Goal: Transaction & Acquisition: Purchase product/service

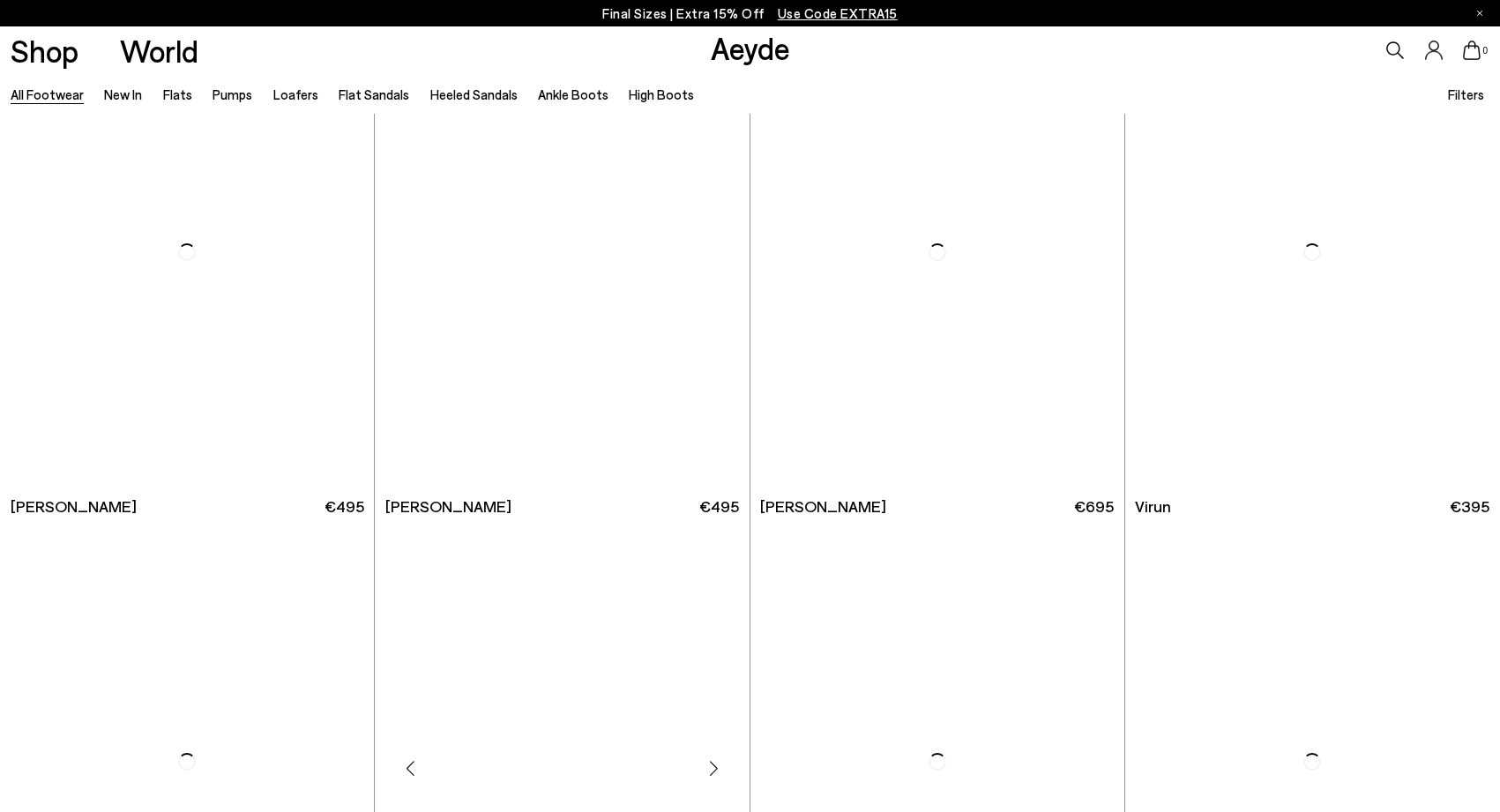
scroll to position [6218, 0]
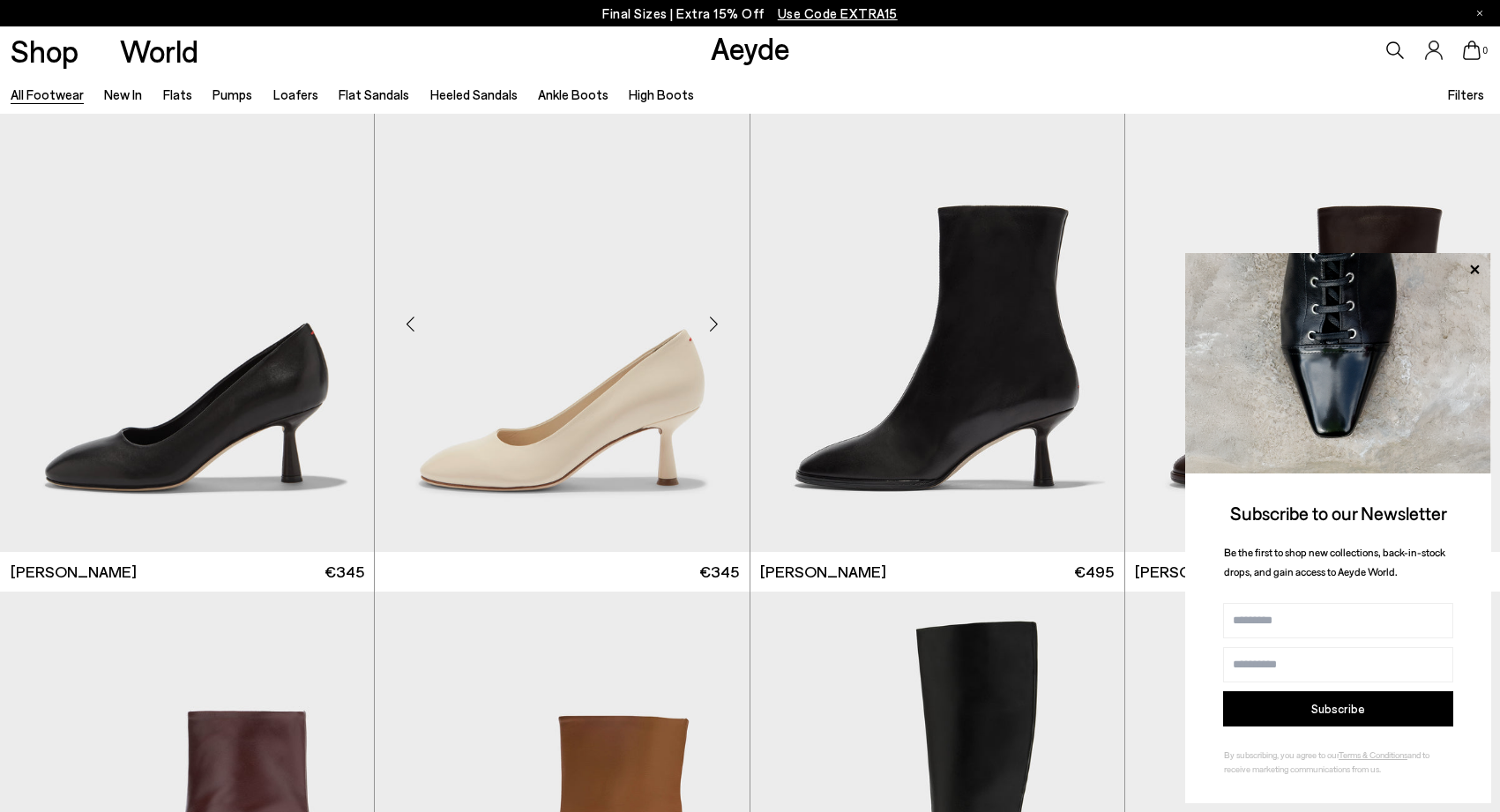
scroll to position [9732, 0]
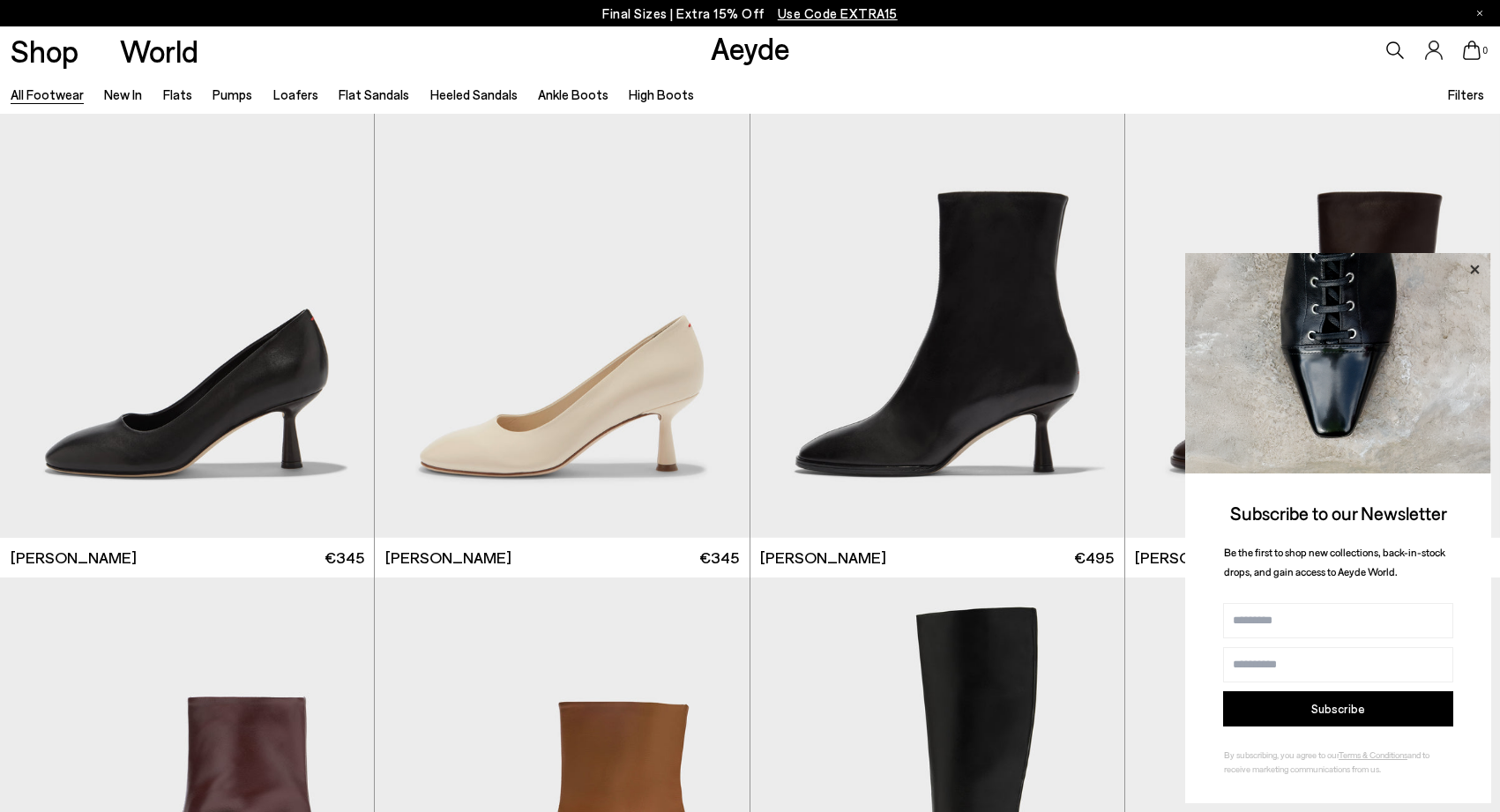
click at [1469, 276] on icon at bounding box center [1475, 270] width 23 height 23
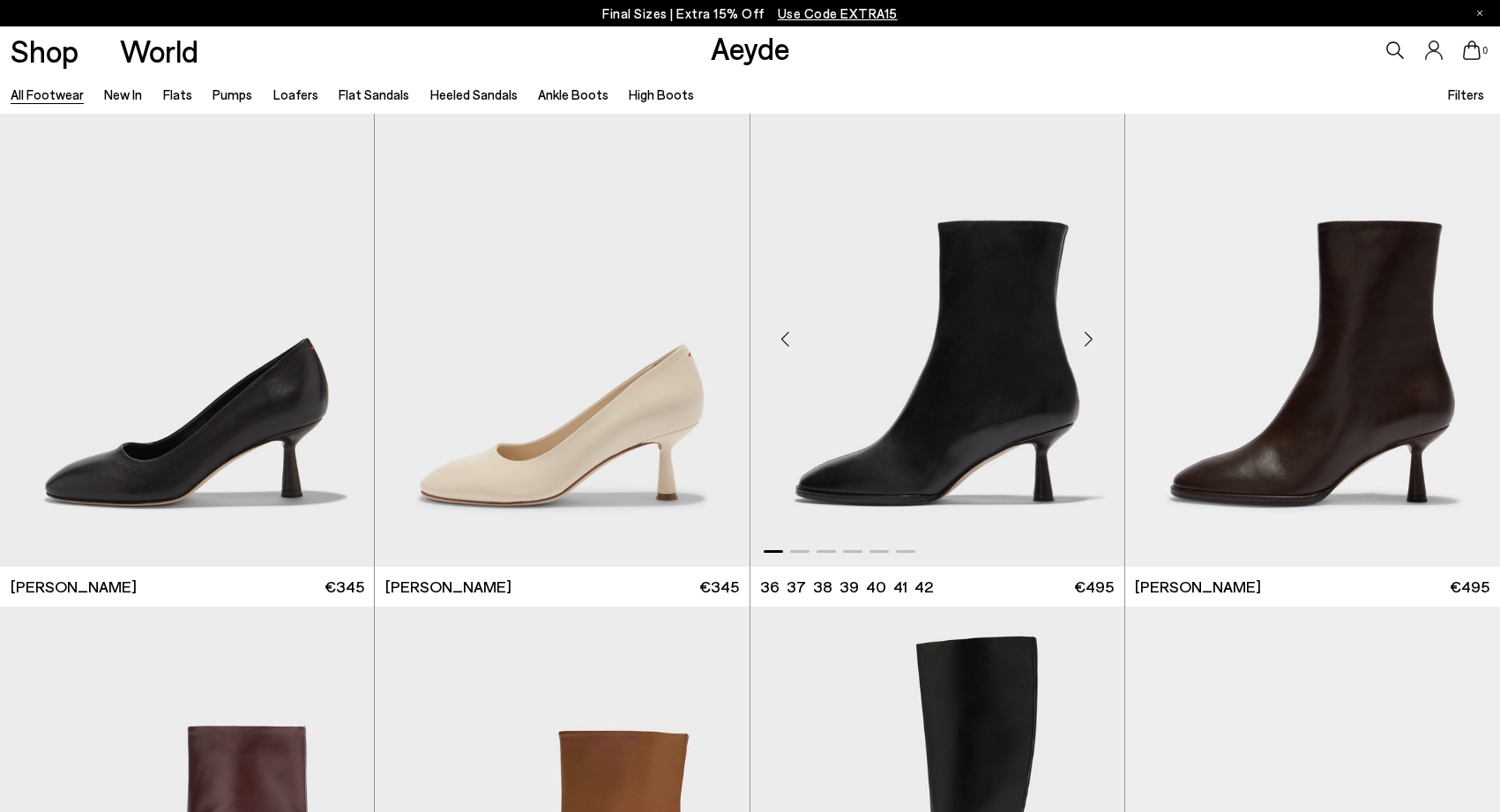
scroll to position [9695, 0]
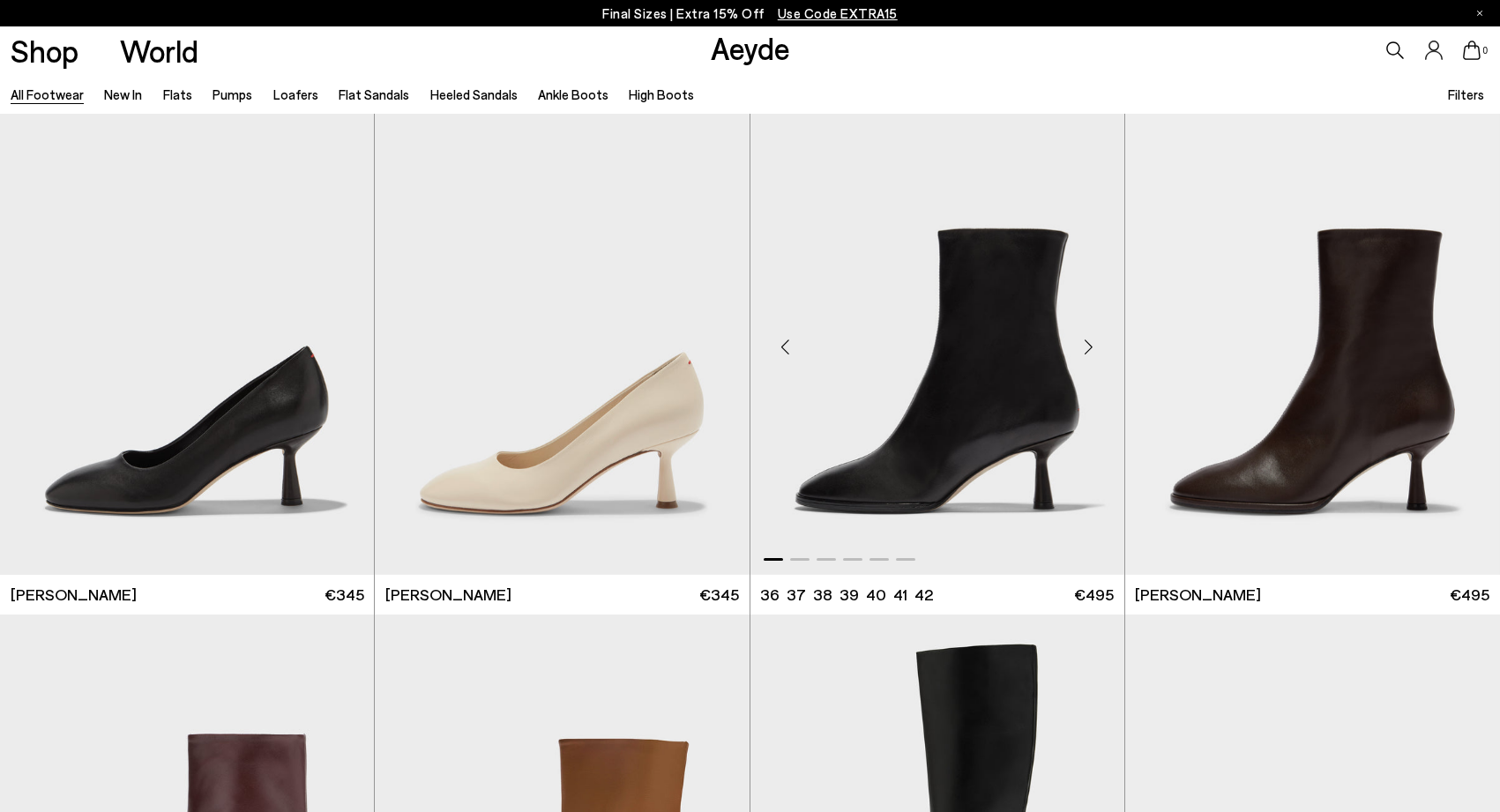
click at [1088, 344] on div "Next slide" at bounding box center [1089, 346] width 53 height 53
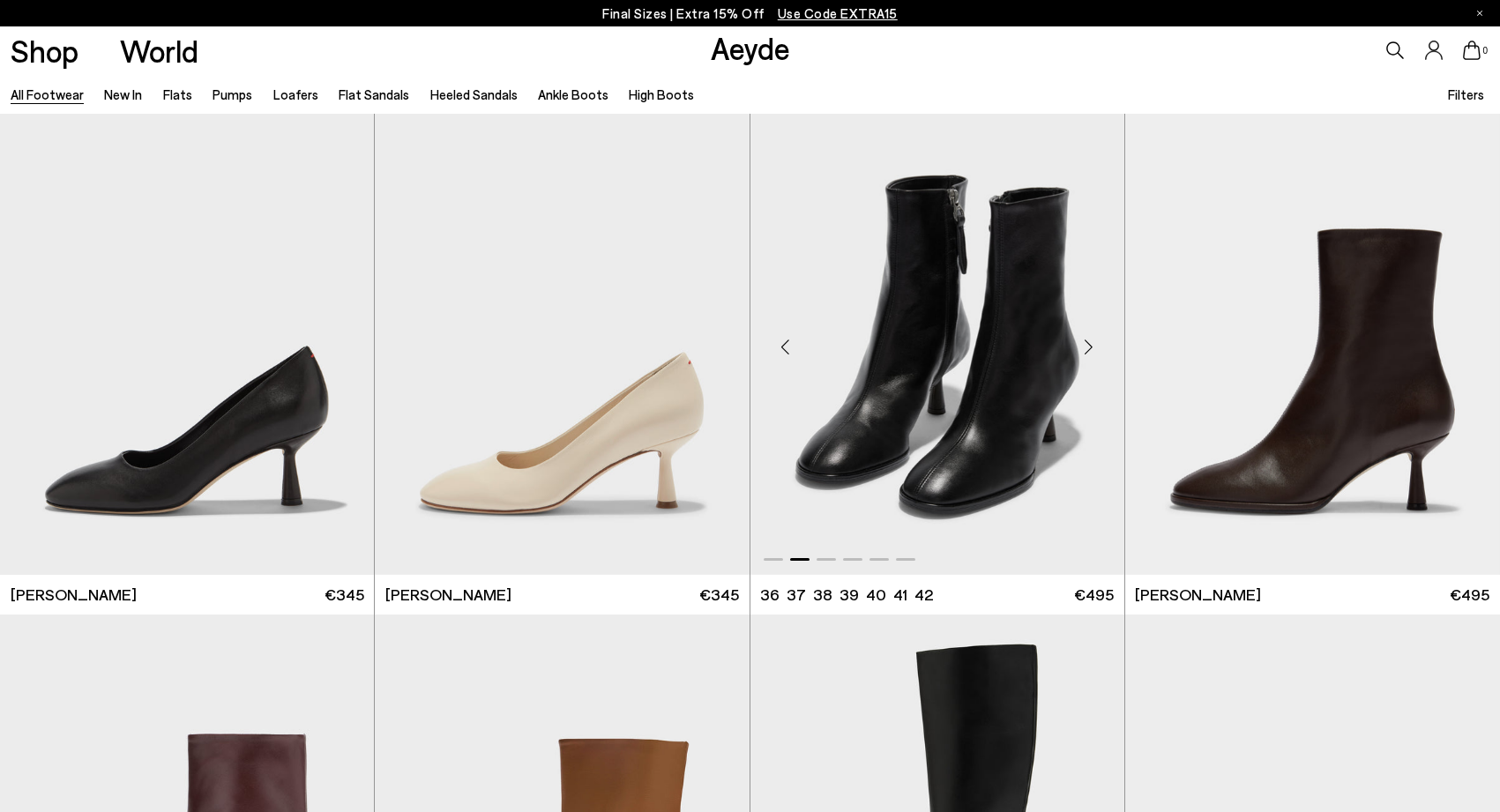
click at [1088, 344] on div "Next slide" at bounding box center [1089, 346] width 53 height 53
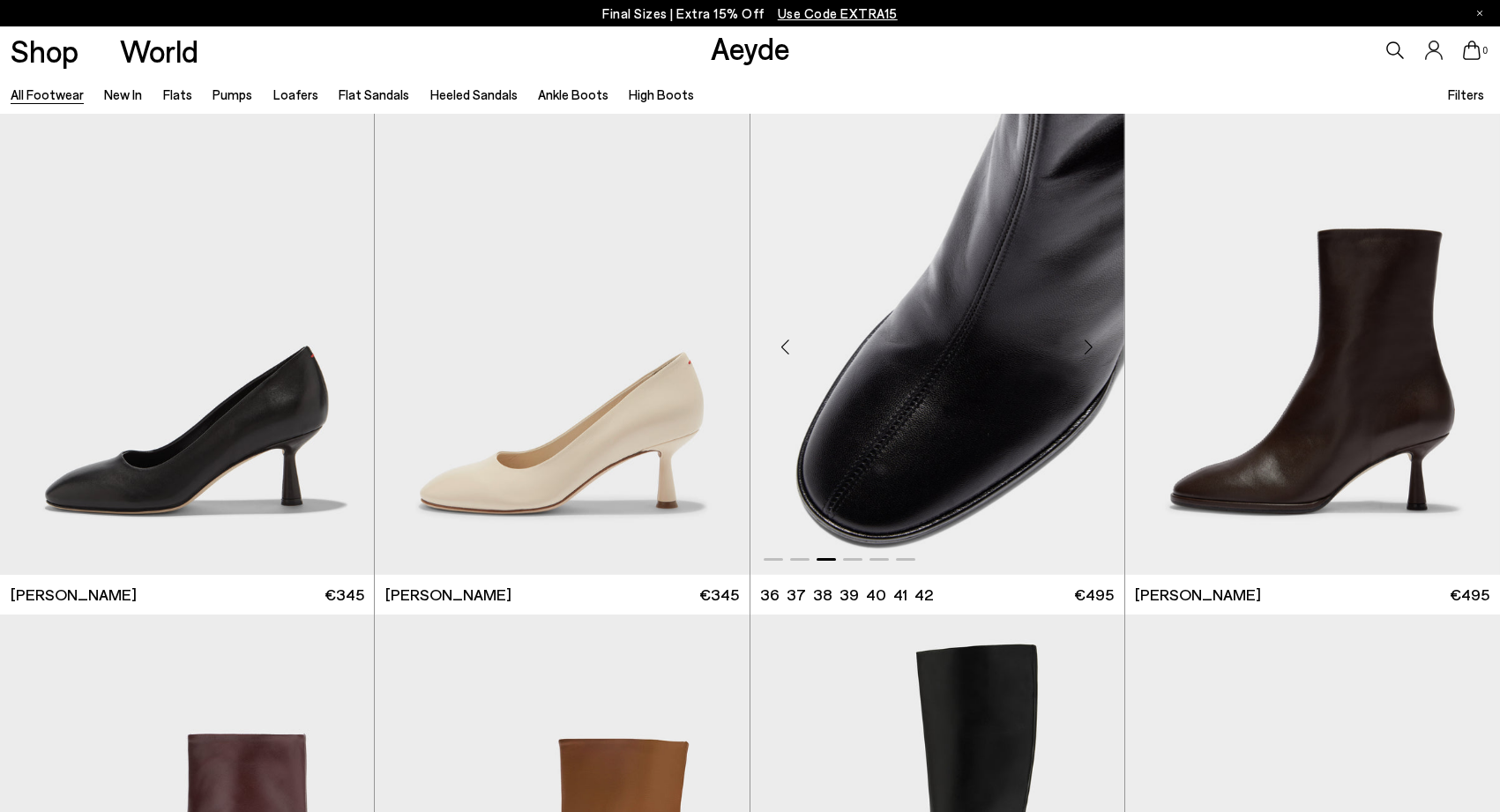
click at [1088, 344] on div "Next slide" at bounding box center [1089, 346] width 53 height 53
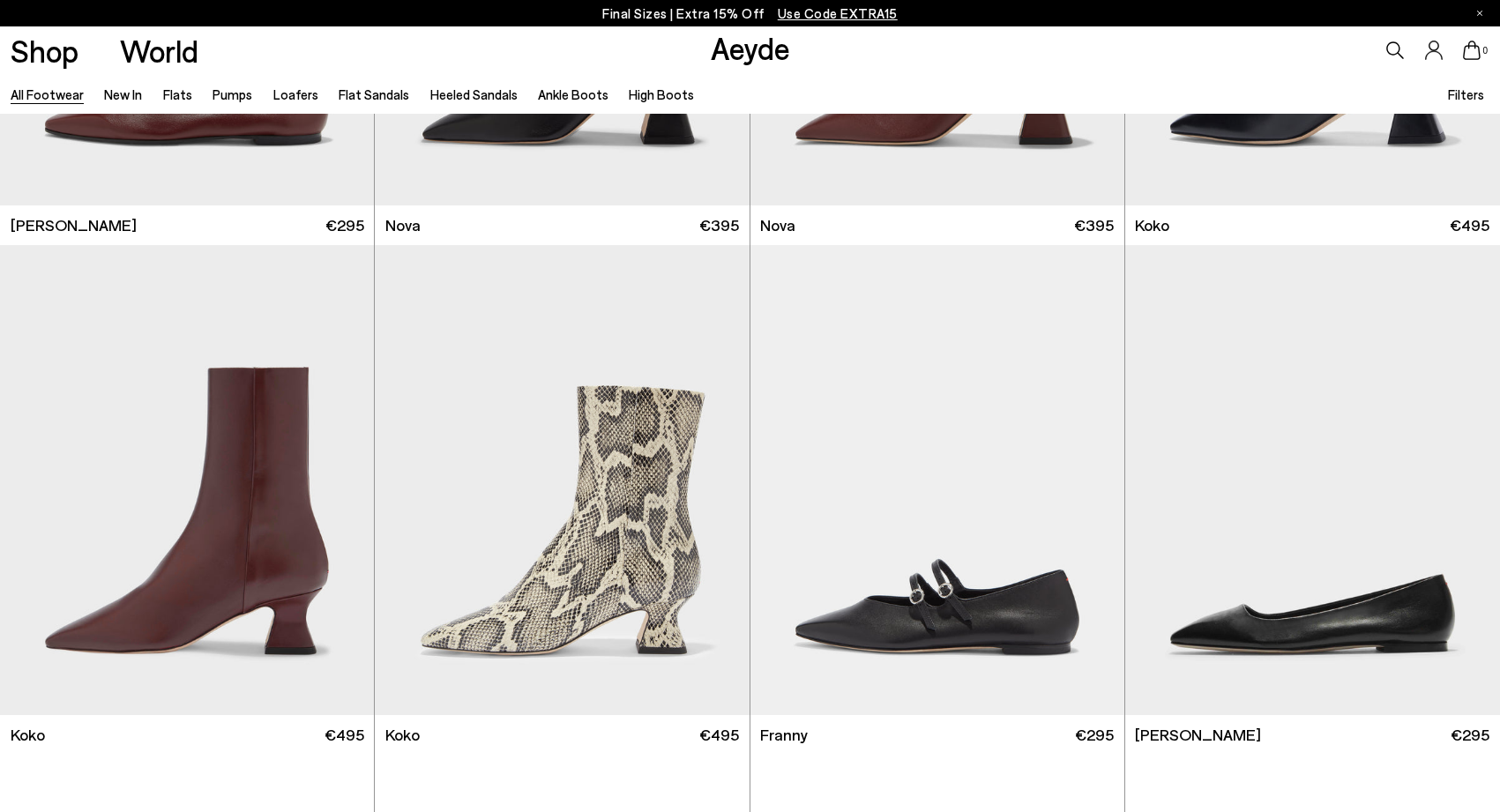
scroll to position [16740, 0]
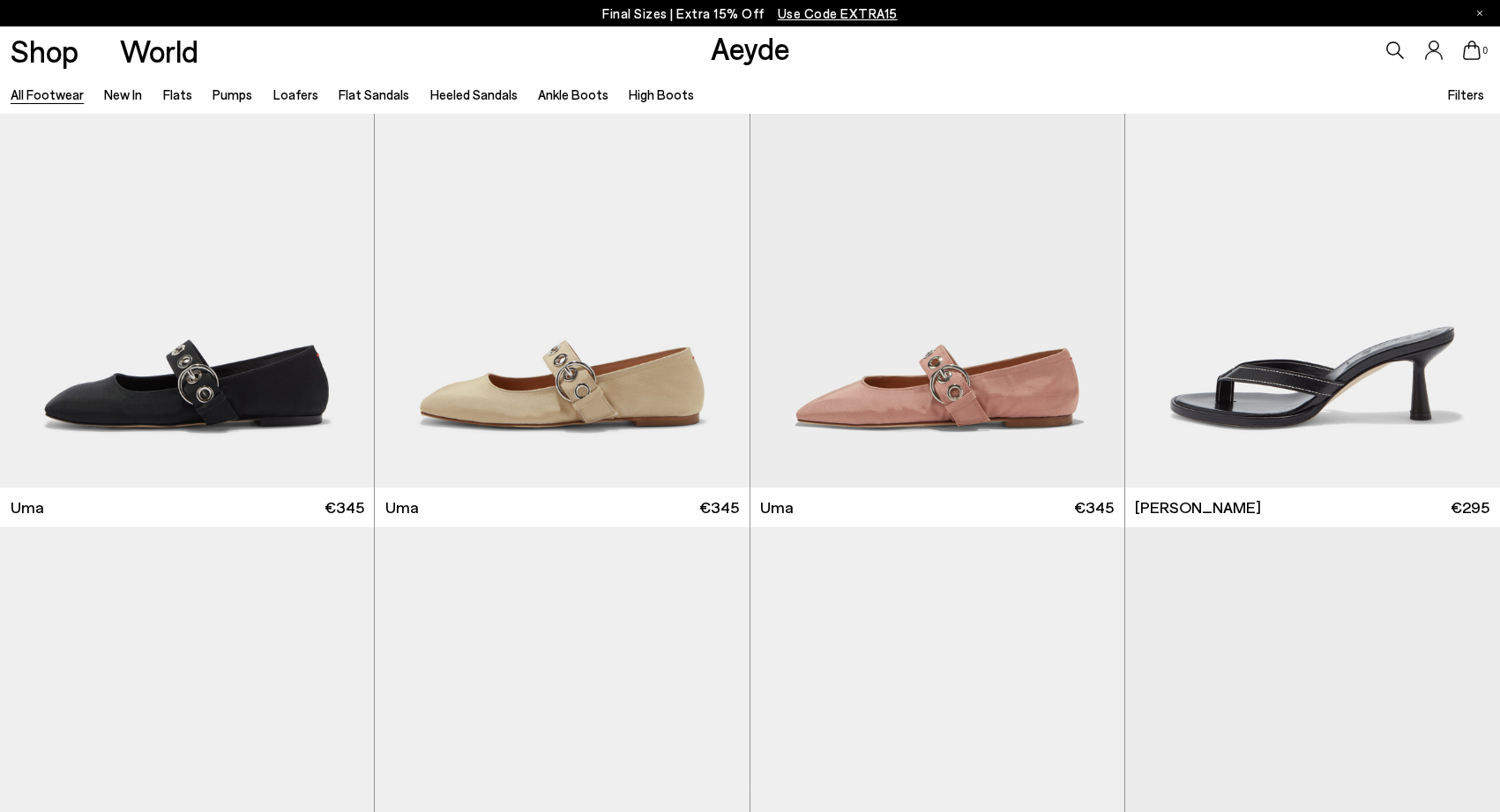
scroll to position [23059, 0]
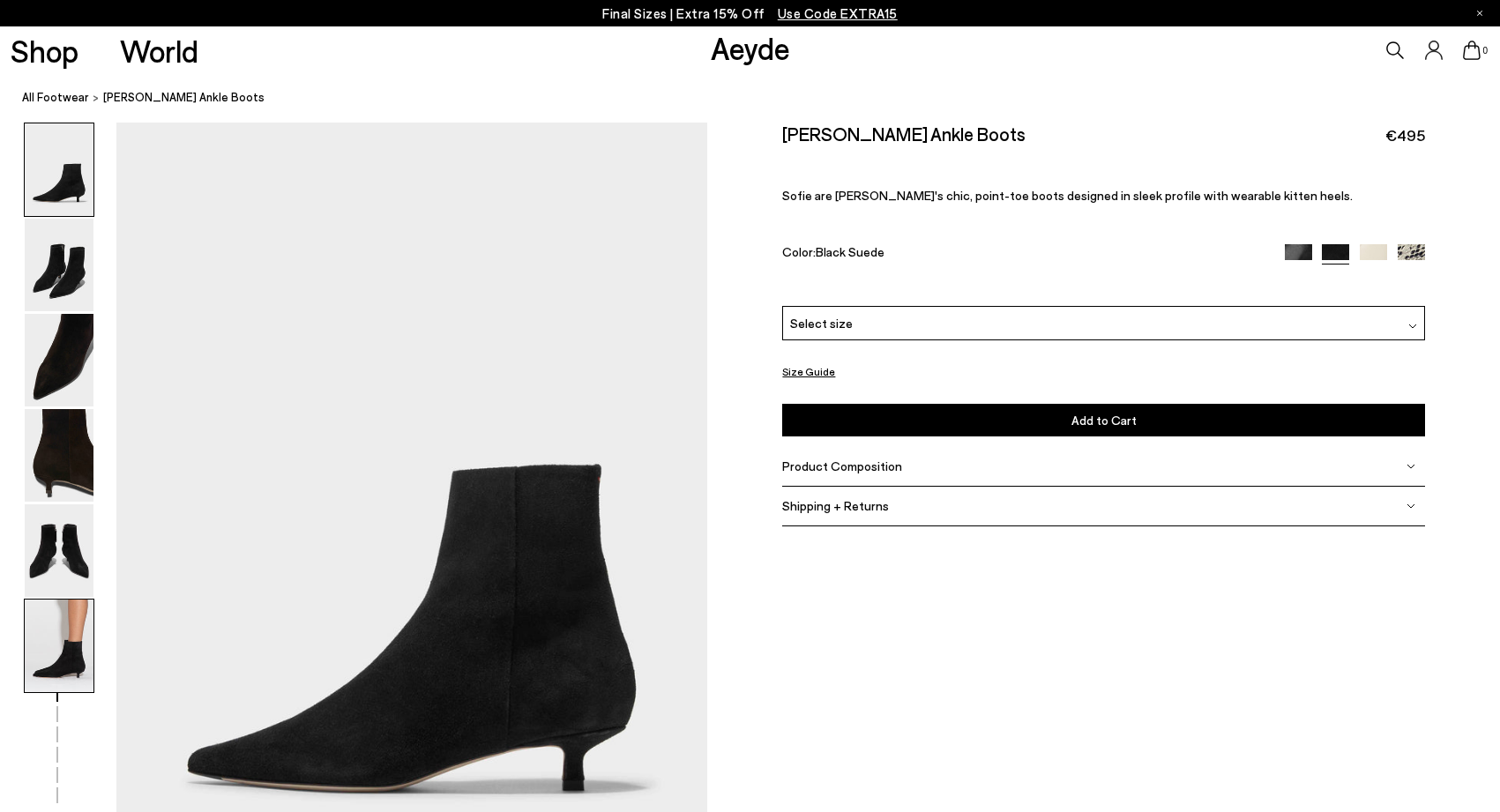
click at [65, 651] on img at bounding box center [58, 646] width 69 height 92
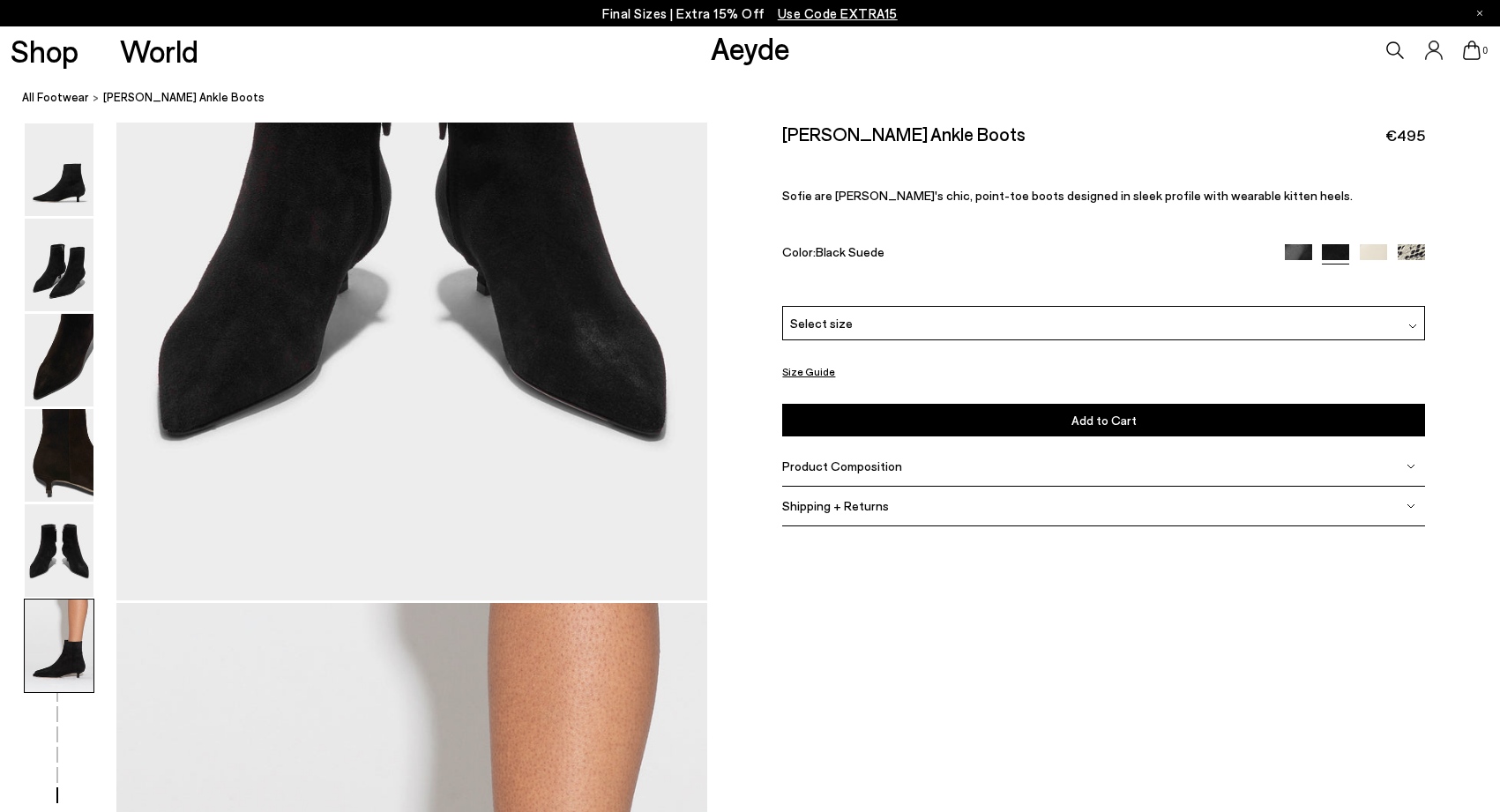
scroll to position [4075, 0]
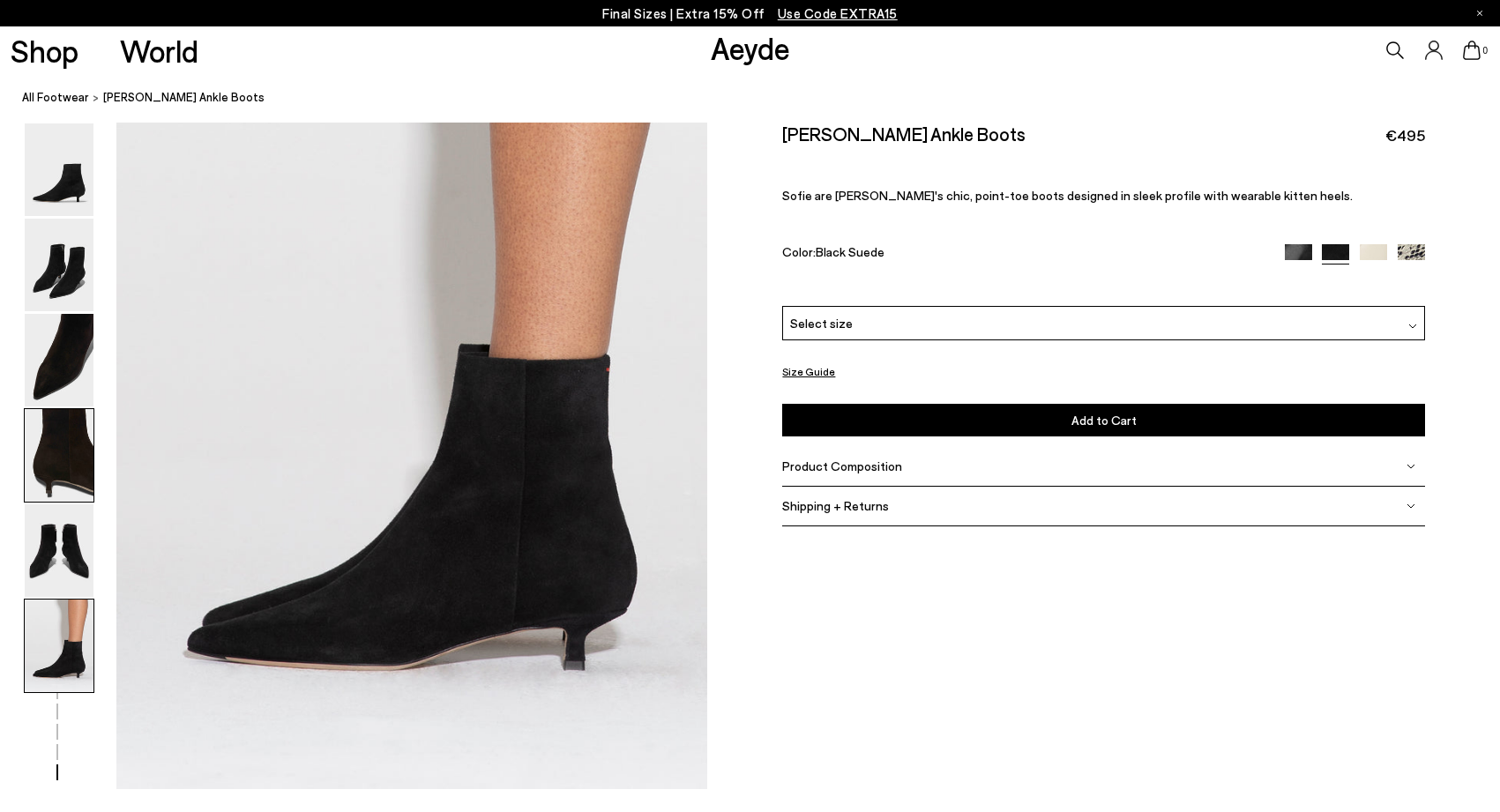
click at [70, 497] on img at bounding box center [58, 455] width 69 height 92
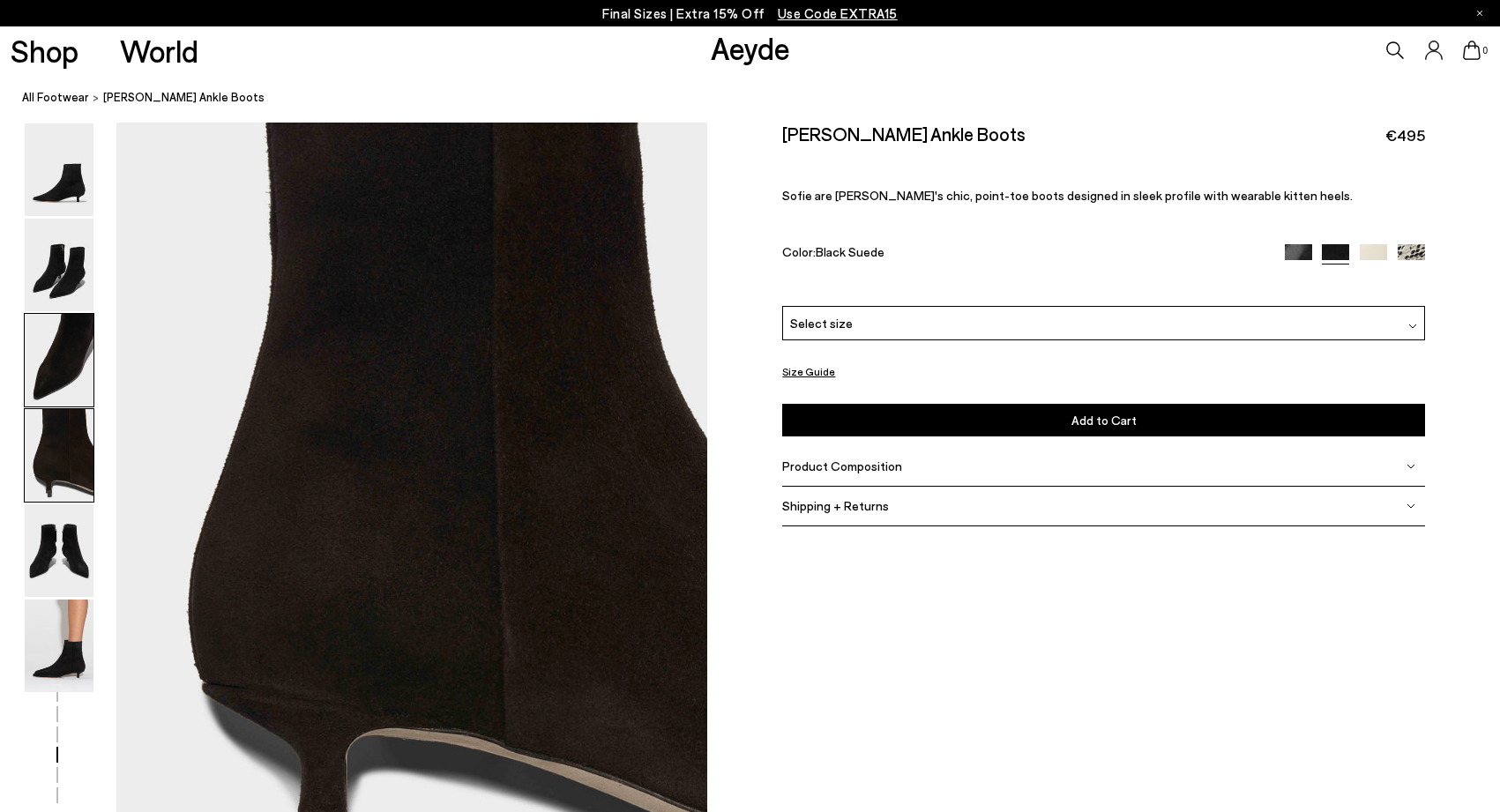
click at [69, 397] on img at bounding box center [58, 360] width 69 height 92
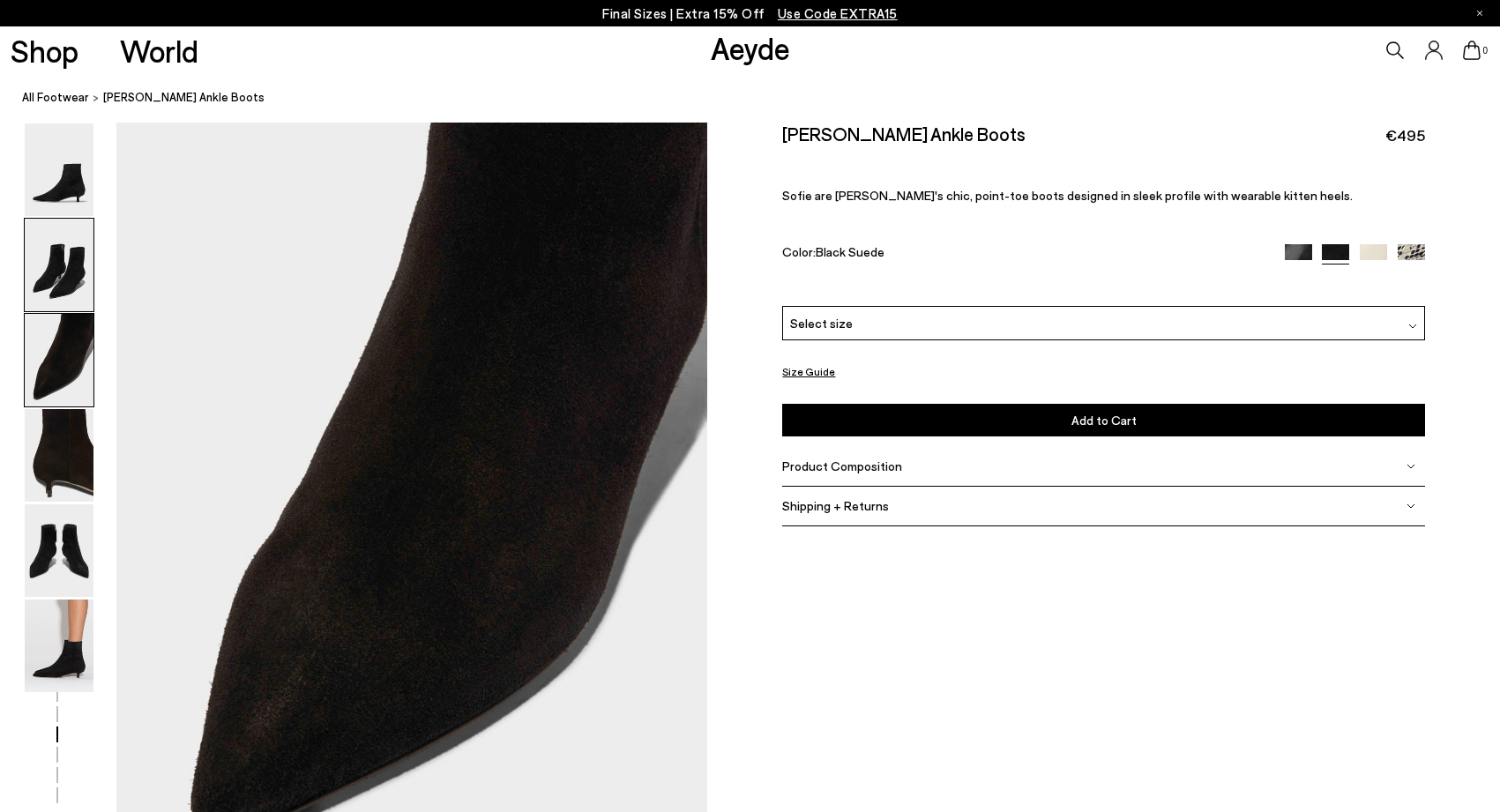
click at [75, 268] on img at bounding box center [58, 265] width 69 height 92
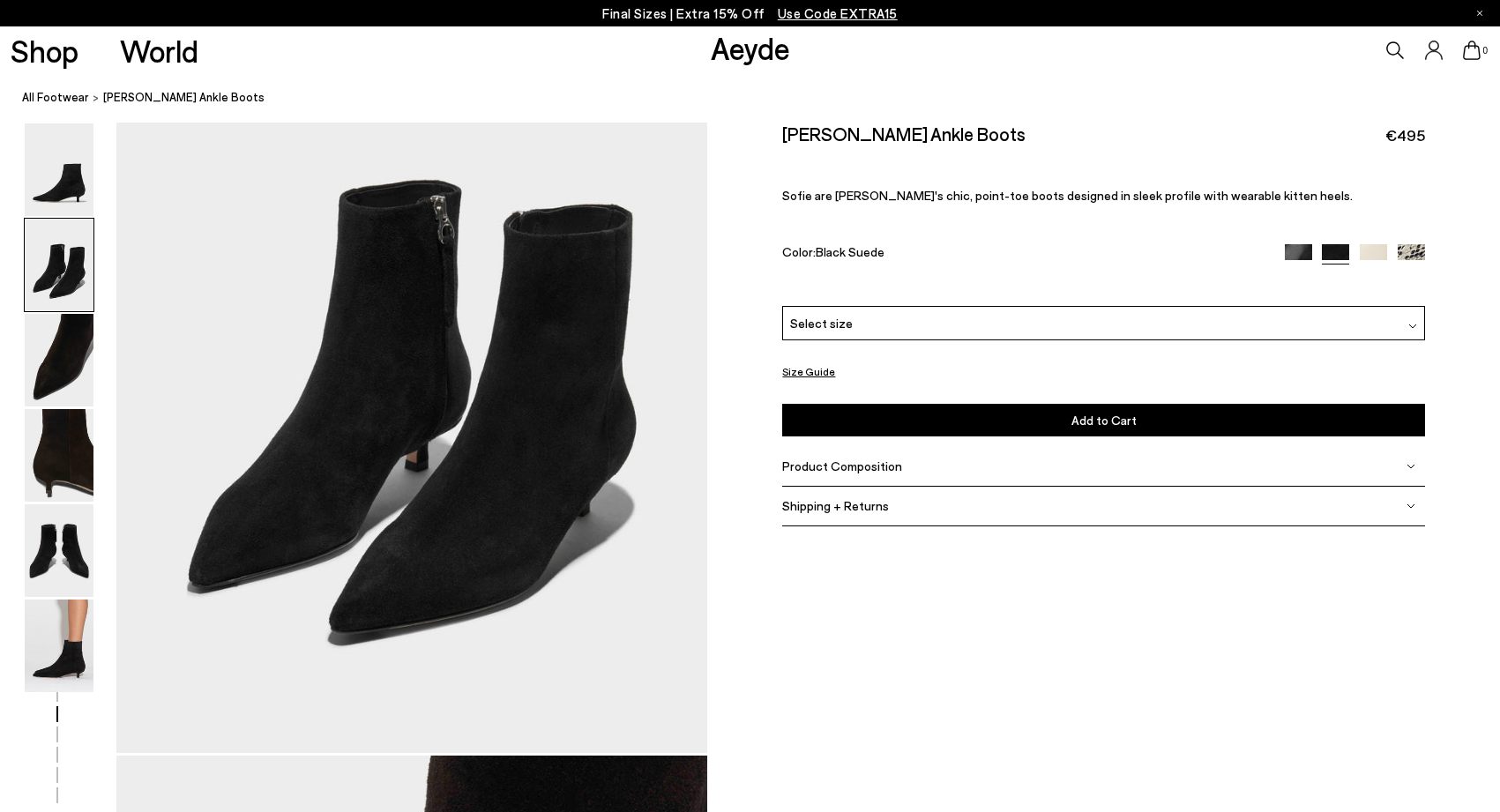
scroll to position [792, 0]
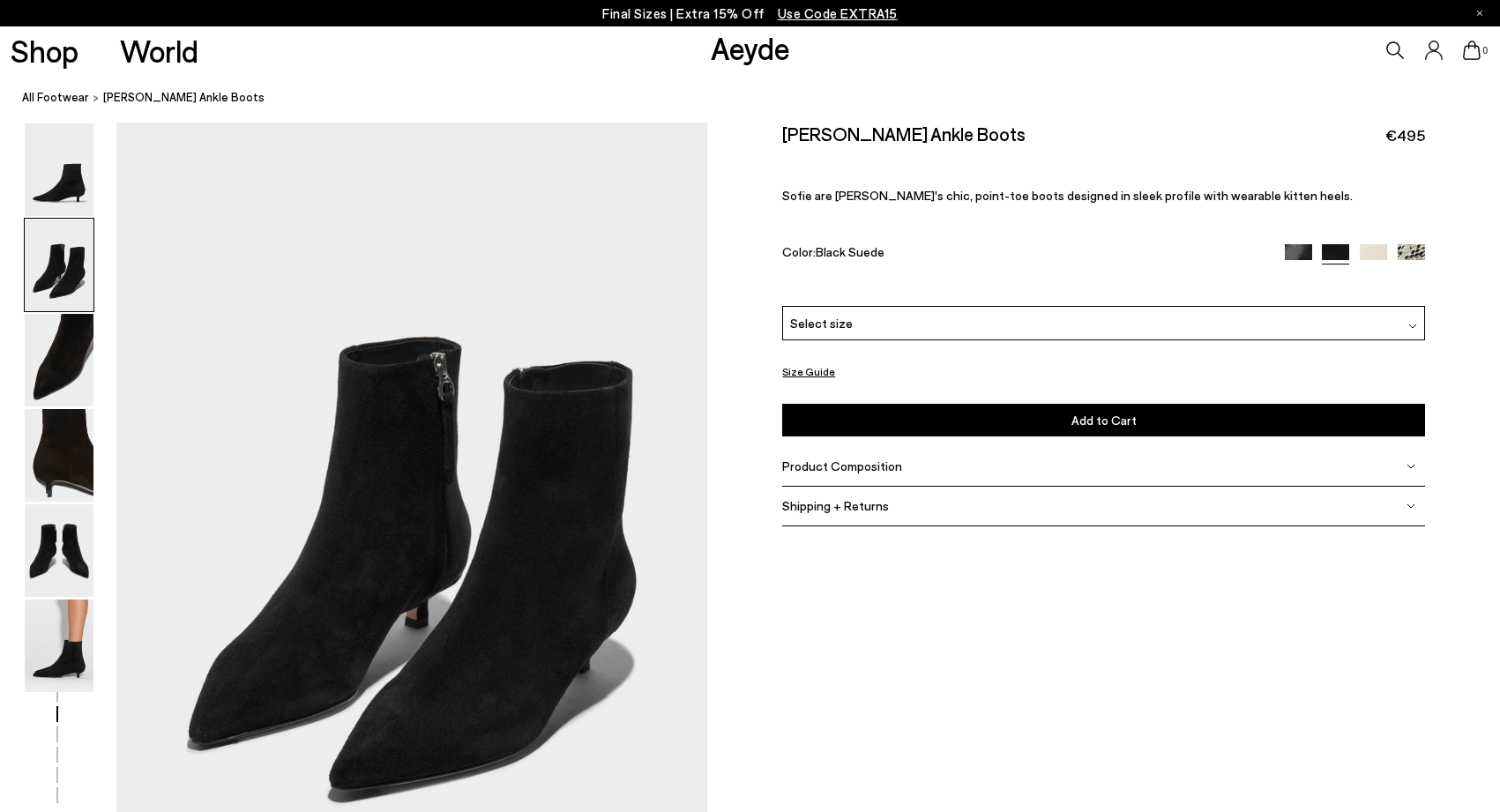
click at [1300, 250] on img at bounding box center [1299, 258] width 27 height 27
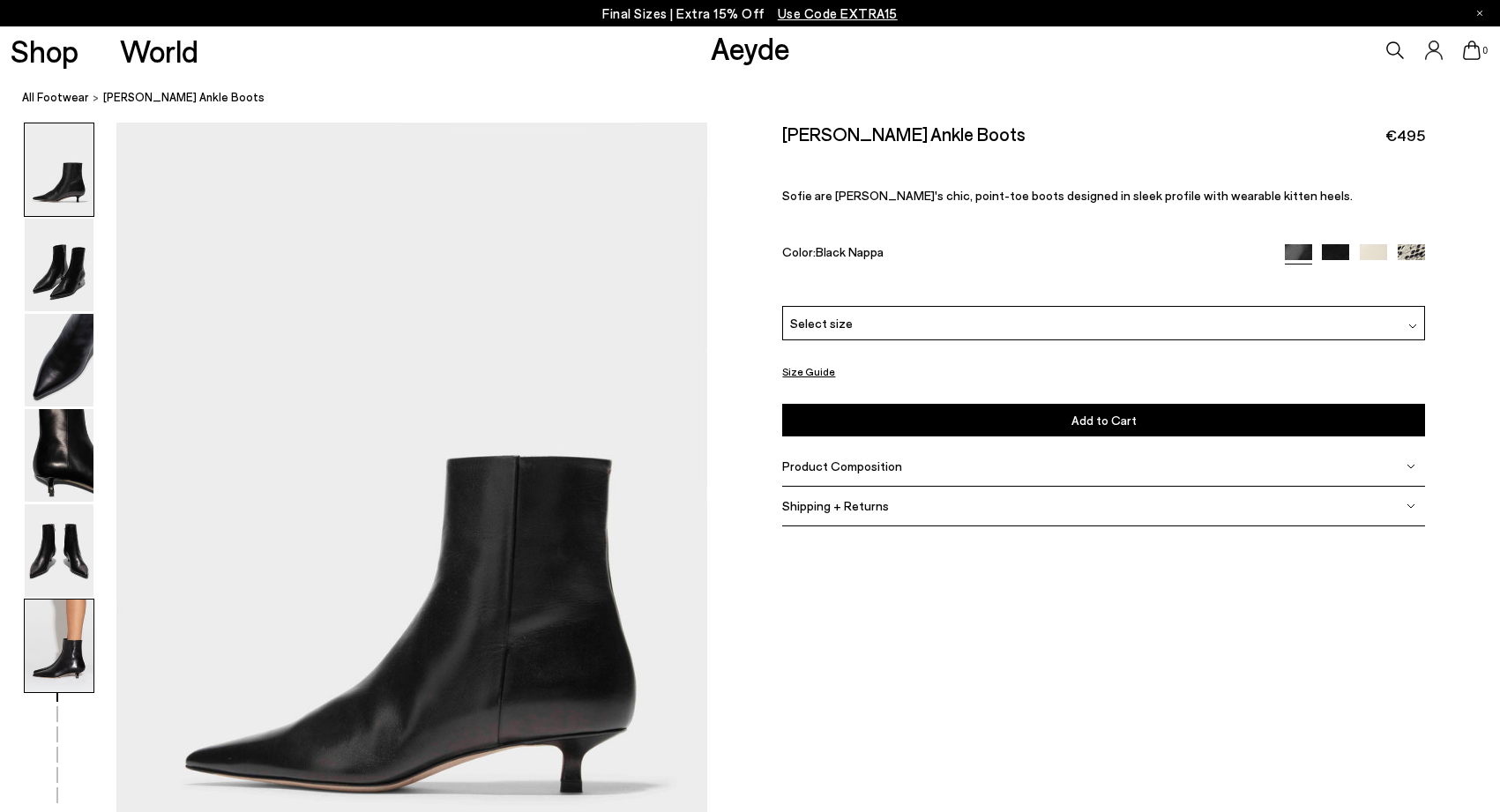
click at [59, 620] on img at bounding box center [58, 646] width 69 height 92
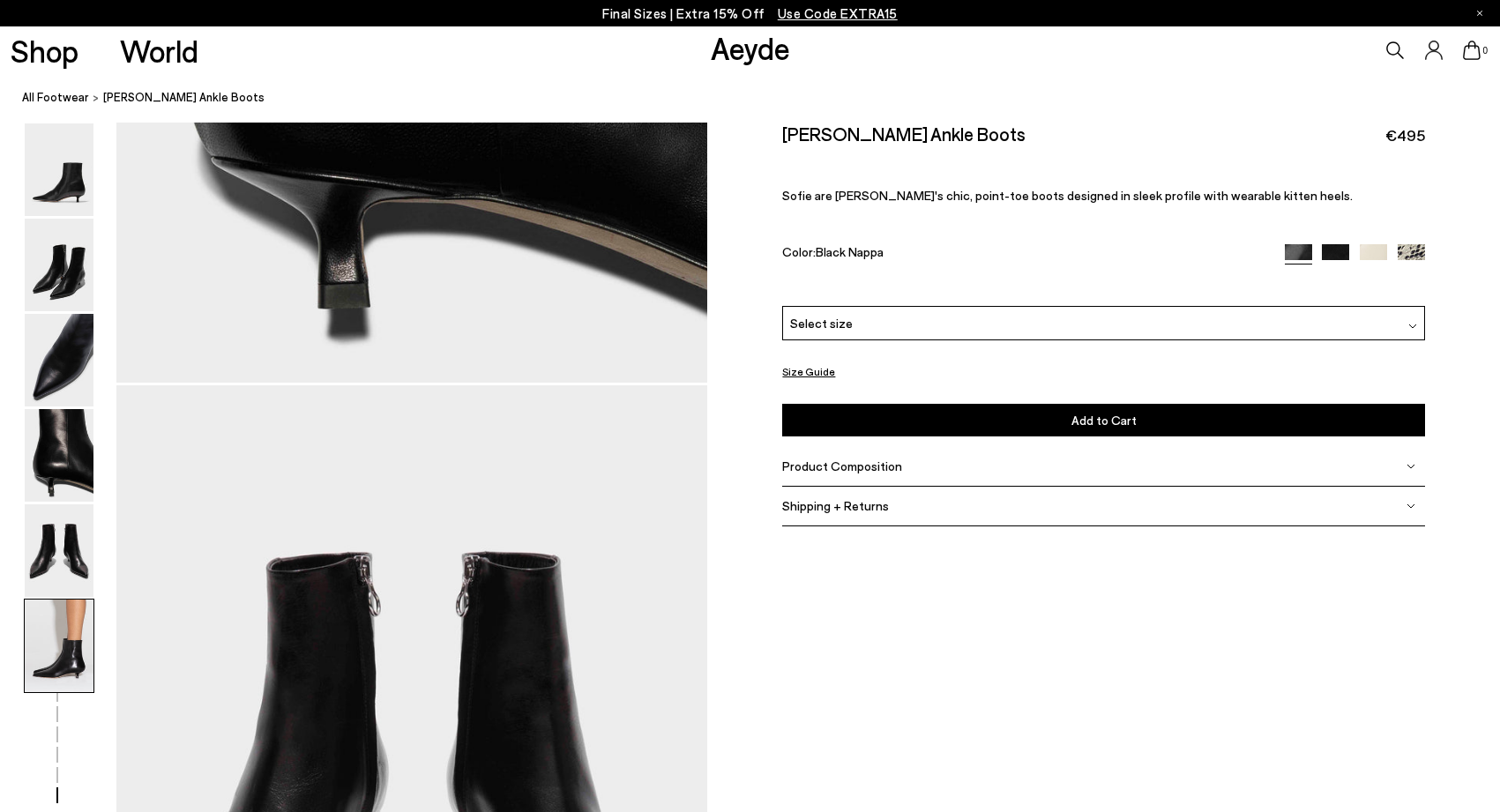
scroll to position [3288, 0]
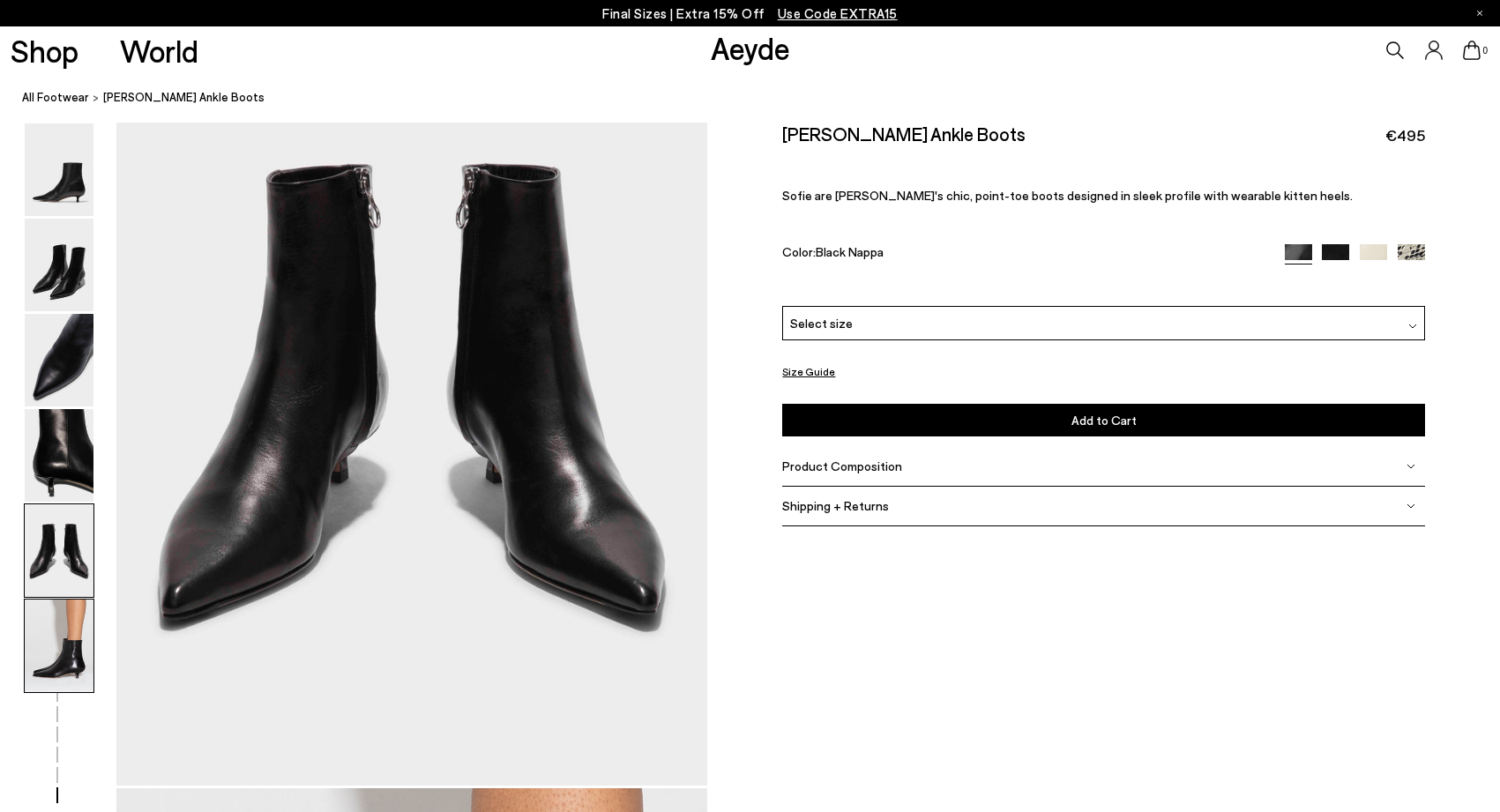
click at [60, 556] on img at bounding box center [58, 550] width 69 height 92
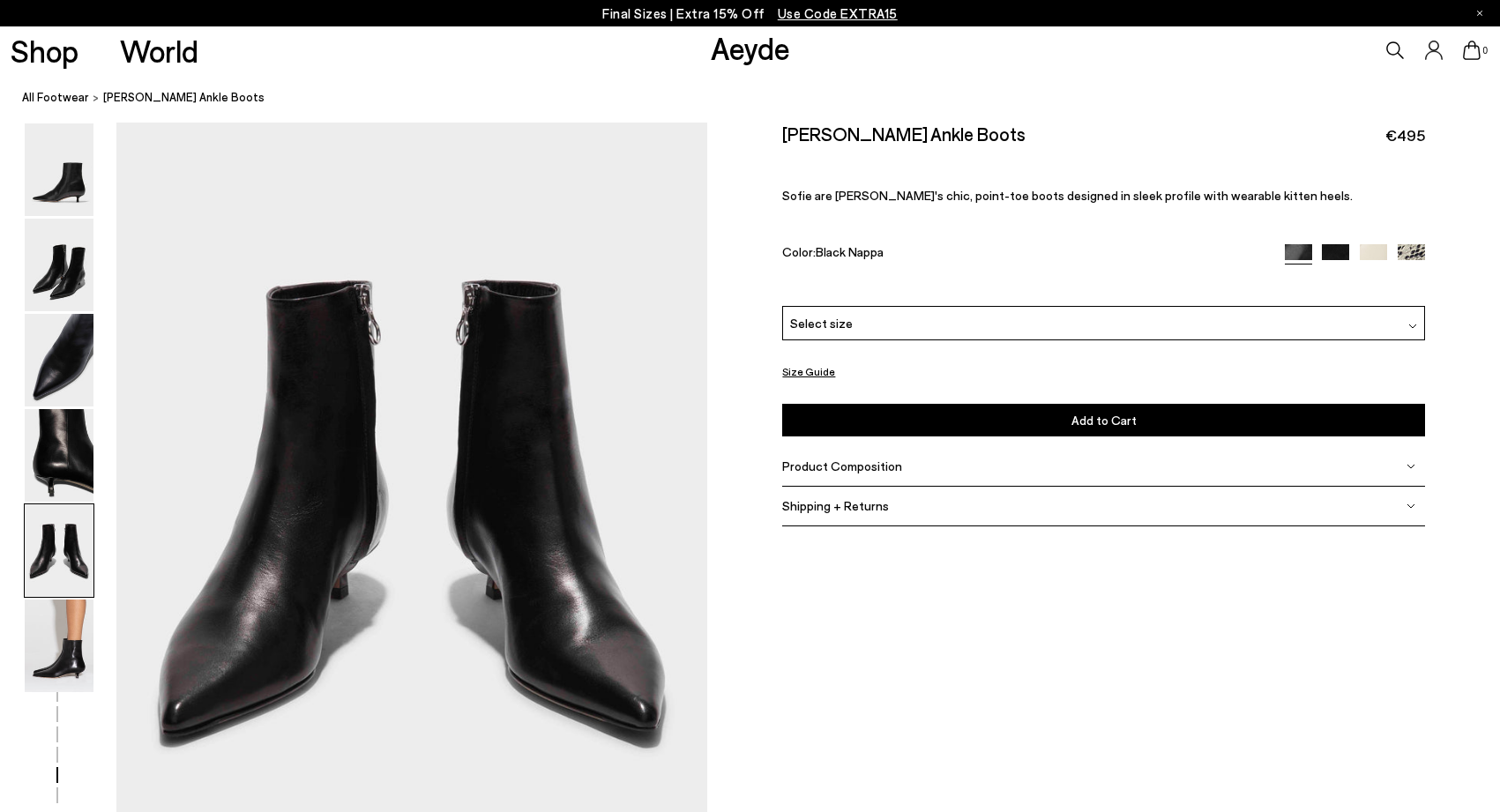
scroll to position [3163, 0]
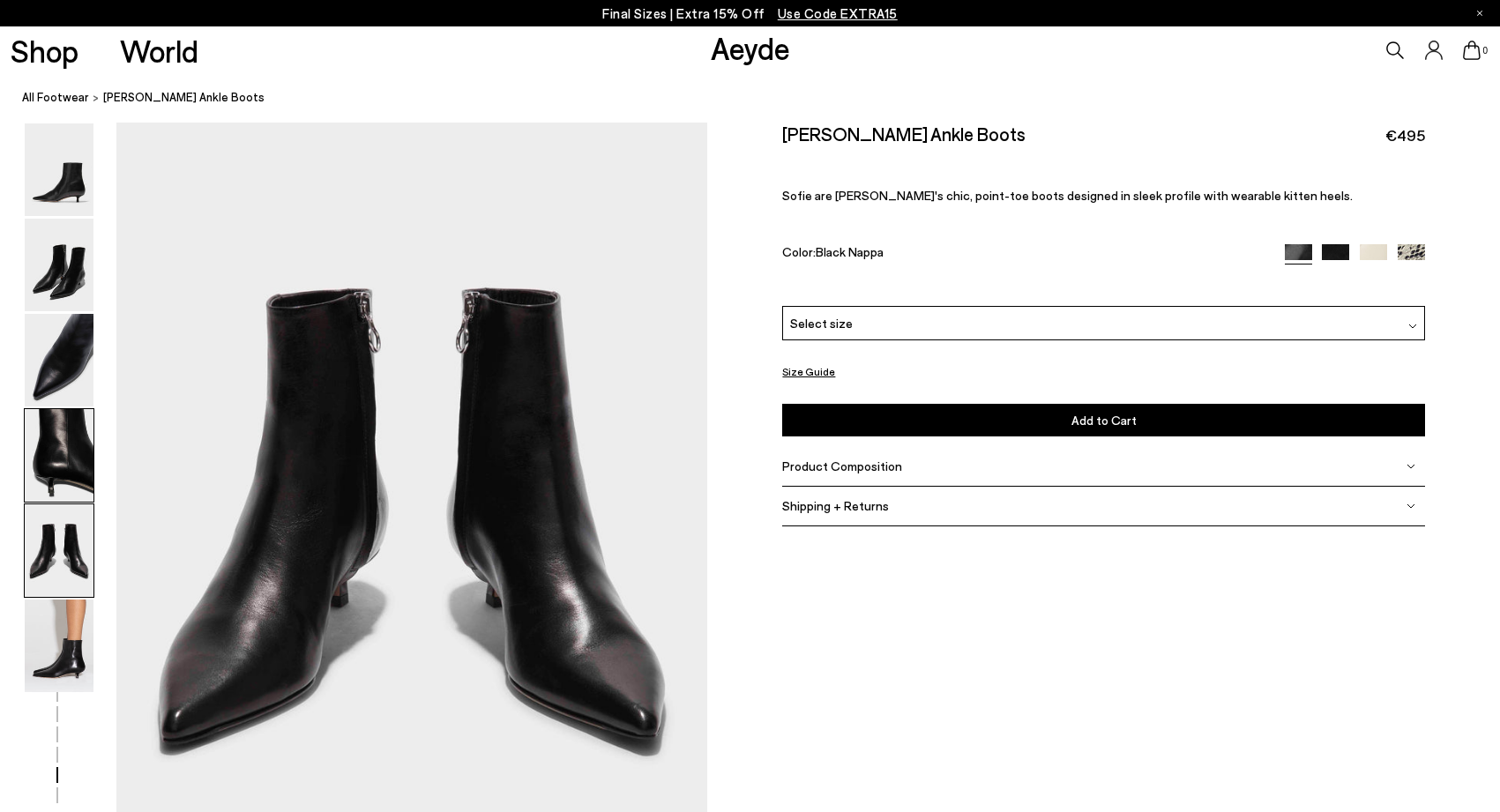
click at [81, 453] on img at bounding box center [58, 455] width 69 height 92
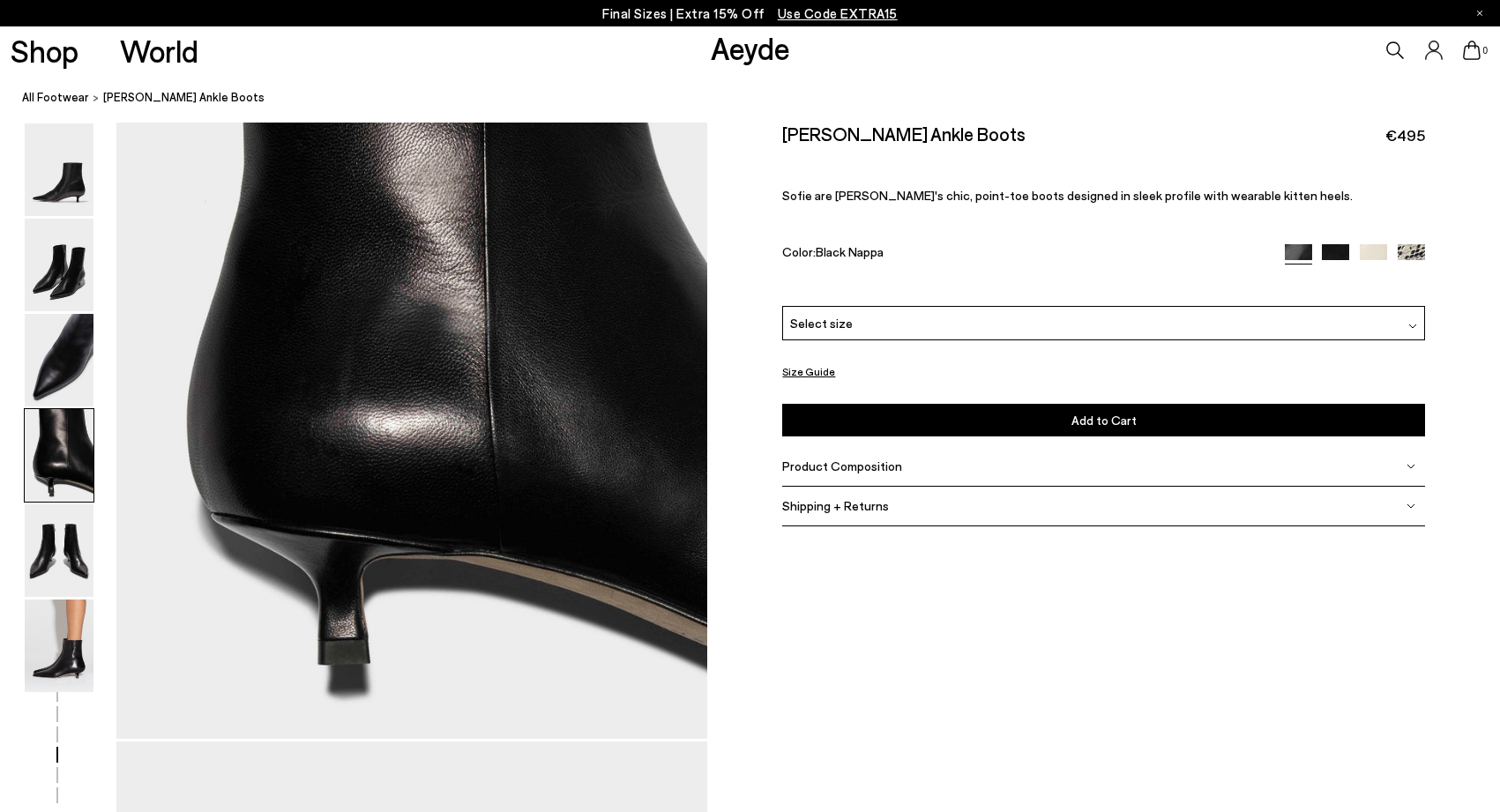
scroll to position [2373, 0]
